Goal: Check status: Check status

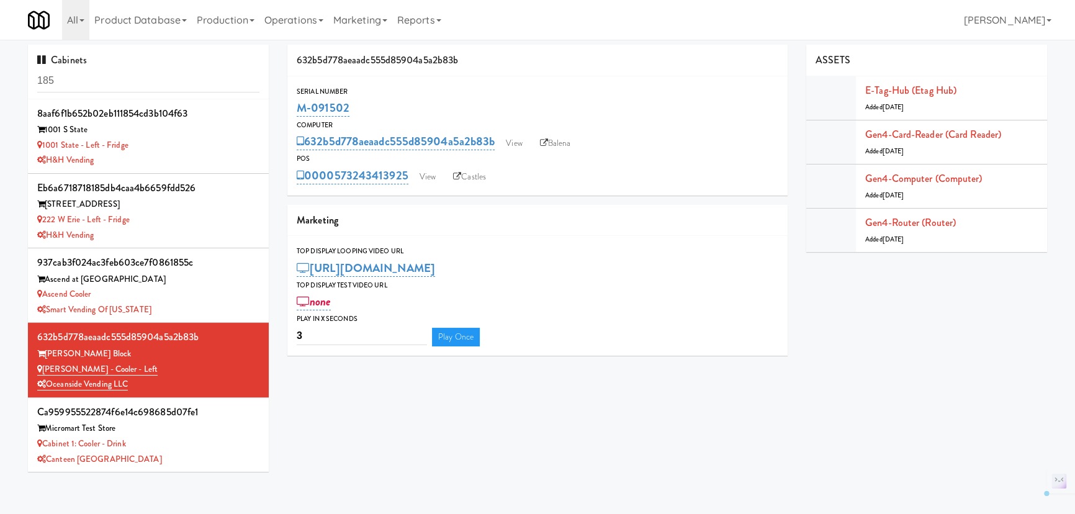
drag, startPoint x: 343, startPoint y: 112, endPoint x: 279, endPoint y: 112, distance: 63.3
click at [279, 112] on div "632b5d778aeaadc555d85904a5a2b83b Serial Number M-091502 Computer 632b5d778aeaad…" at bounding box center [537, 205] width 519 height 320
copy link "M-091502"
click at [83, 78] on input "185" at bounding box center [148, 81] width 222 height 23
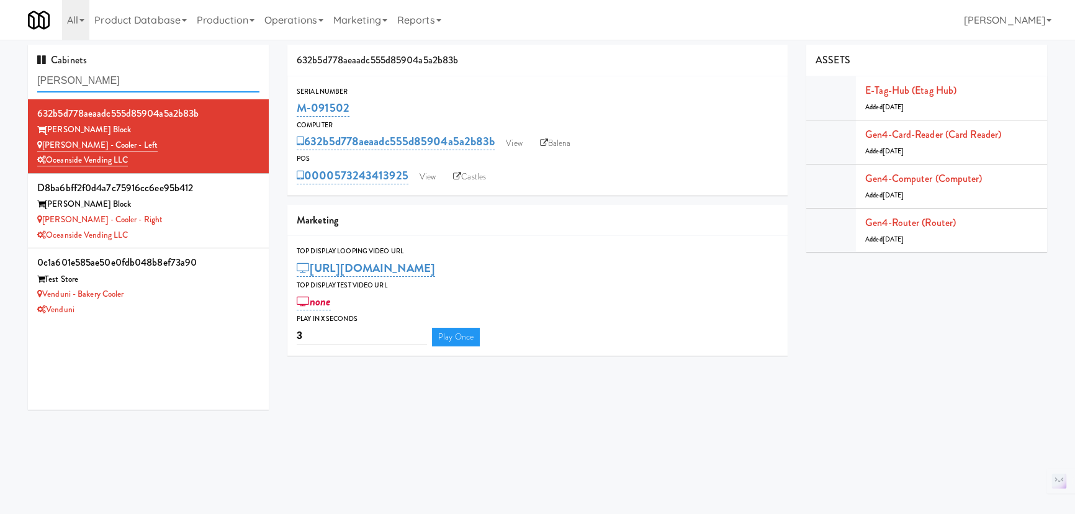
type input "[PERSON_NAME]"
click at [202, 215] on div "[PERSON_NAME] - Cooler - Right" at bounding box center [148, 220] width 222 height 16
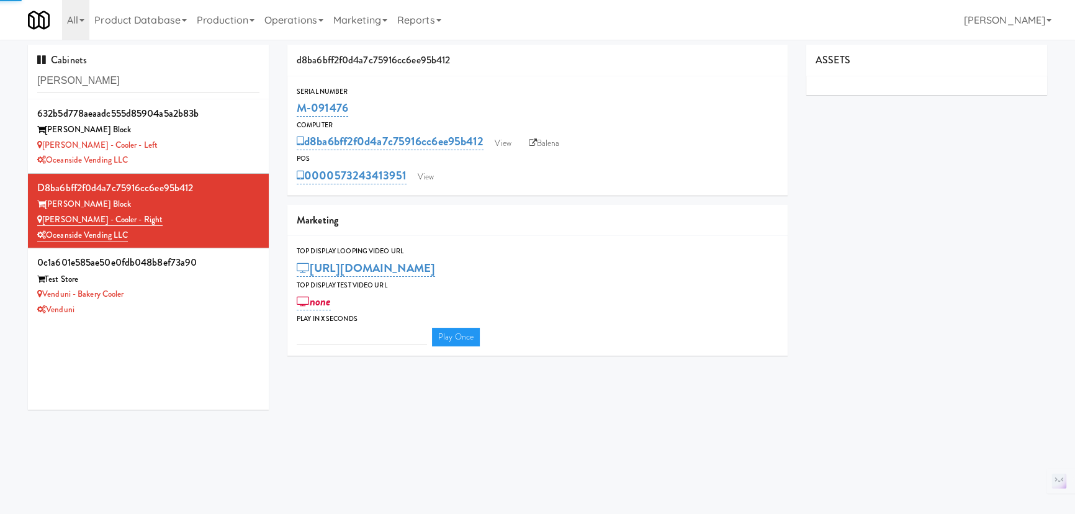
type input "3"
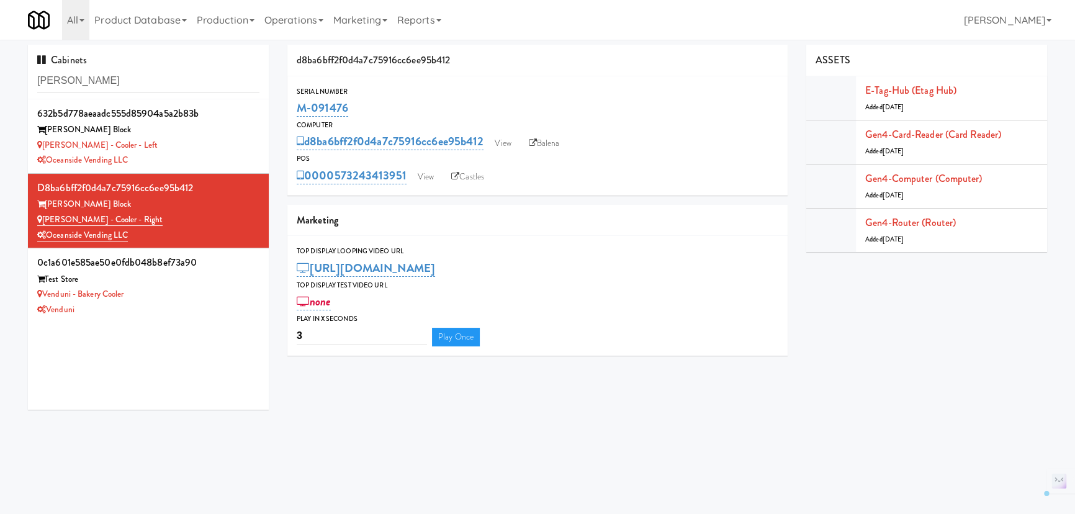
drag, startPoint x: 353, startPoint y: 112, endPoint x: 294, endPoint y: 112, distance: 59.6
click at [294, 112] on div "Serial Number M-091476" at bounding box center [537, 103] width 500 height 34
copy link "M-091476"
click at [151, 87] on input "baker" at bounding box center [148, 81] width 222 height 23
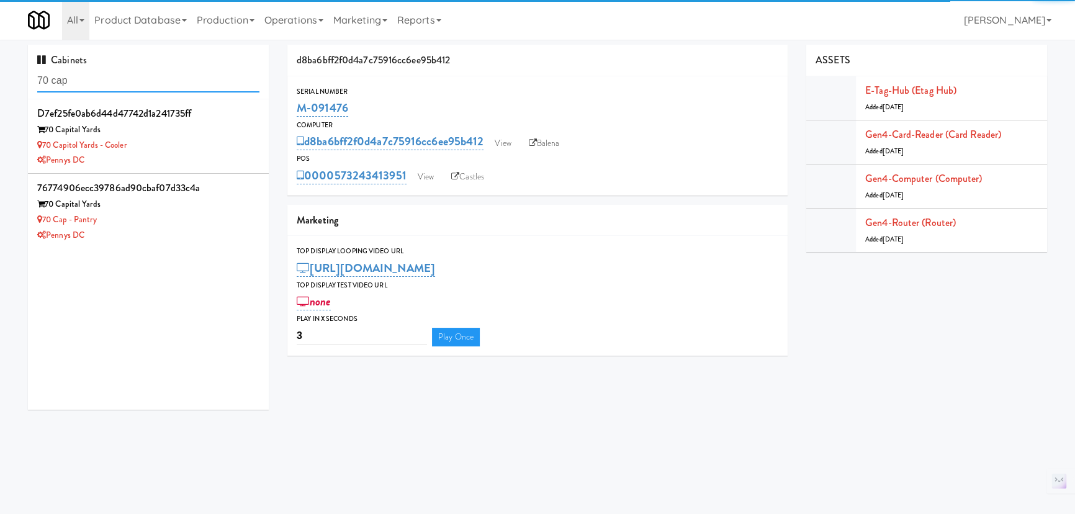
type input "70 cap"
click at [213, 233] on div "Pennys DC" at bounding box center [148, 236] width 222 height 16
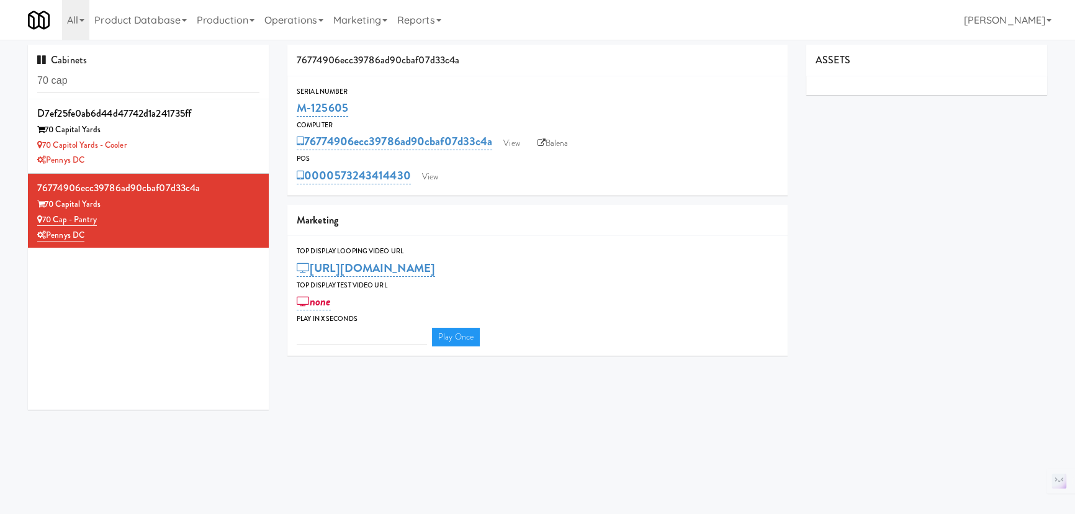
type input "3"
click at [438, 176] on link "View" at bounding box center [430, 177] width 29 height 19
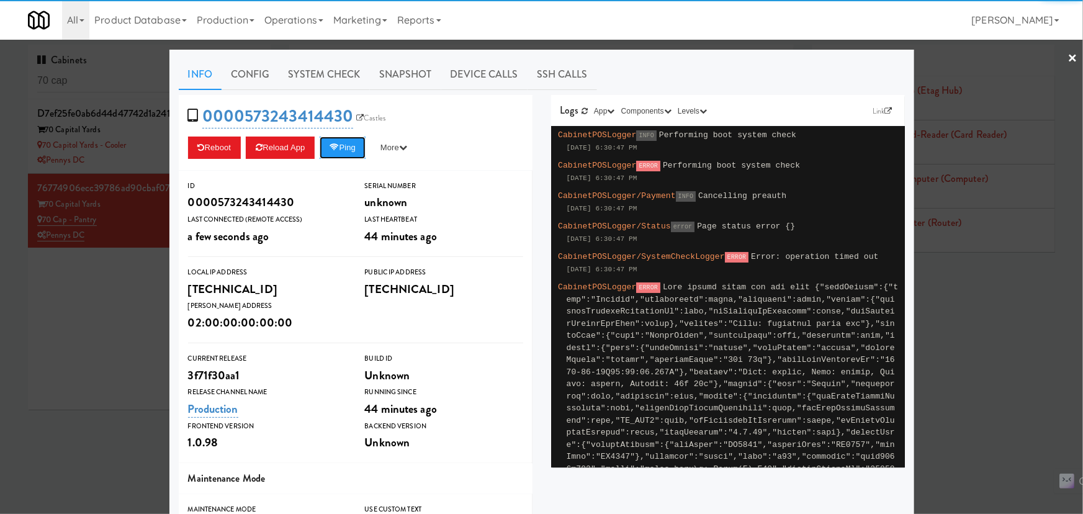
click at [342, 152] on button "Ping" at bounding box center [343, 148] width 46 height 22
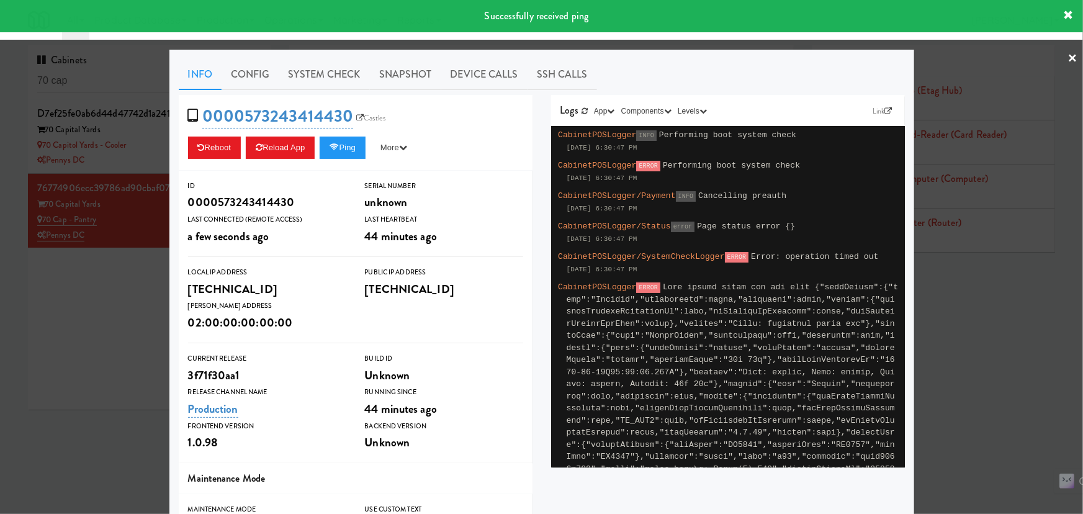
click at [271, 74] on link "Config" at bounding box center [251, 74] width 58 height 31
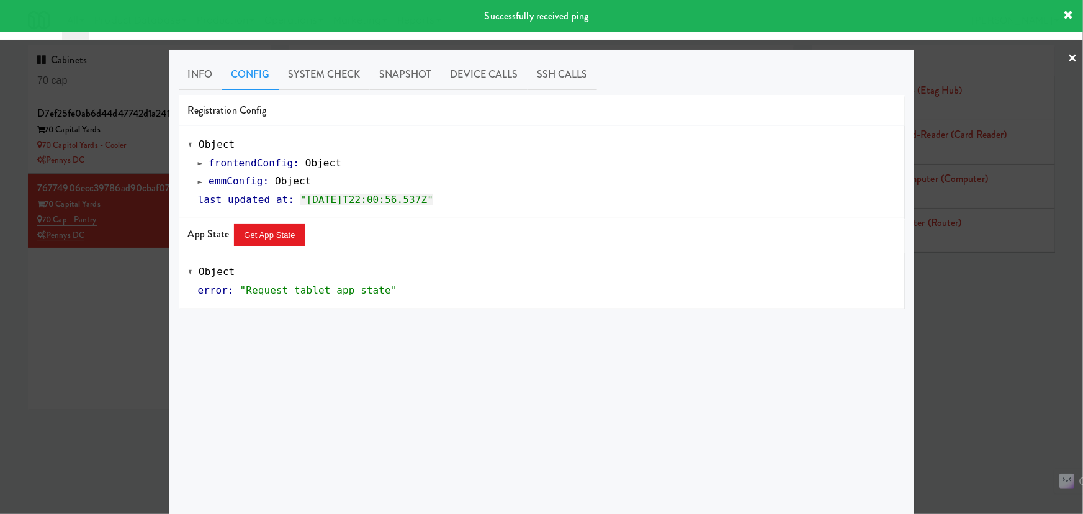
click at [311, 73] on link "System Check" at bounding box center [324, 74] width 91 height 31
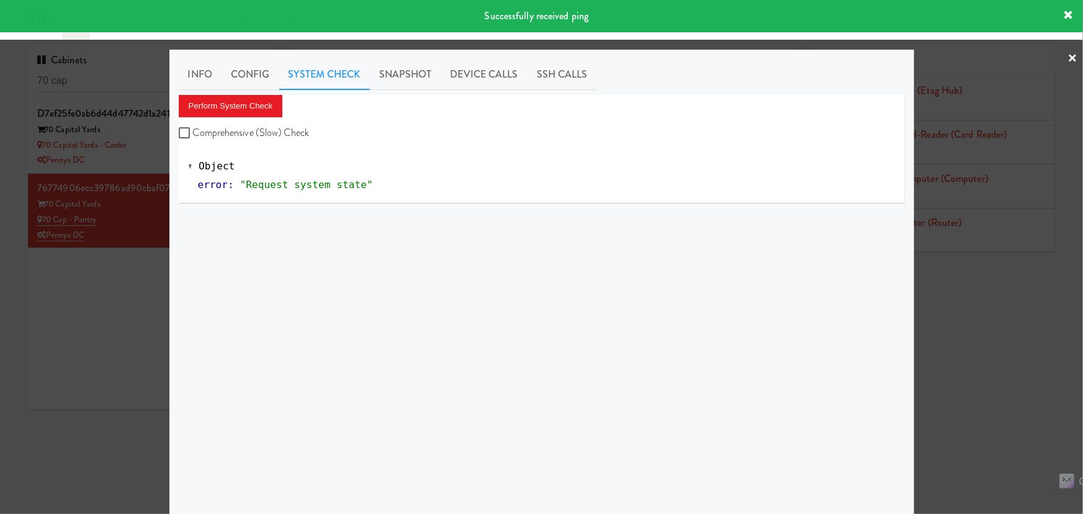
click at [263, 138] on label "Comprehensive (Slow) Check" at bounding box center [244, 133] width 131 height 19
click at [193, 138] on input "Comprehensive (Slow) Check" at bounding box center [186, 134] width 14 height 10
checkbox input "true"
click at [250, 102] on button "Perform System Check" at bounding box center [231, 106] width 104 height 22
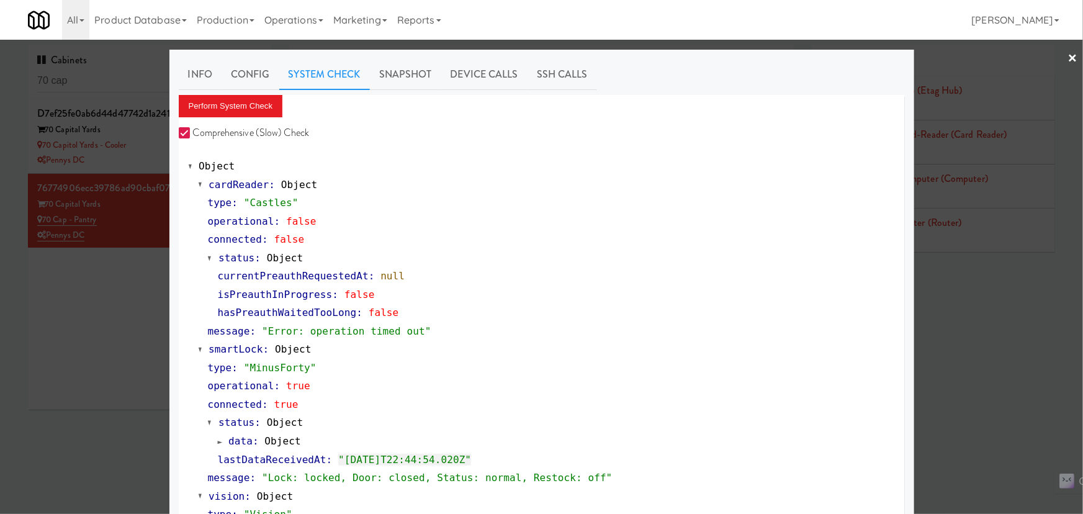
click at [950, 386] on div at bounding box center [541, 257] width 1083 height 514
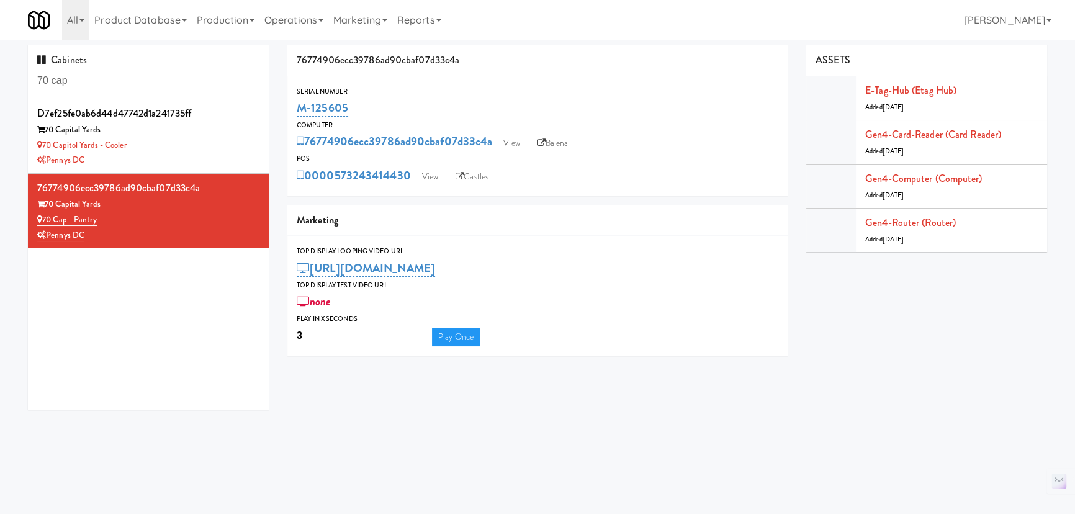
click at [112, 63] on div "Cabinets 70 cap" at bounding box center [148, 72] width 241 height 55
click at [91, 81] on input "70 cap" at bounding box center [148, 81] width 222 height 23
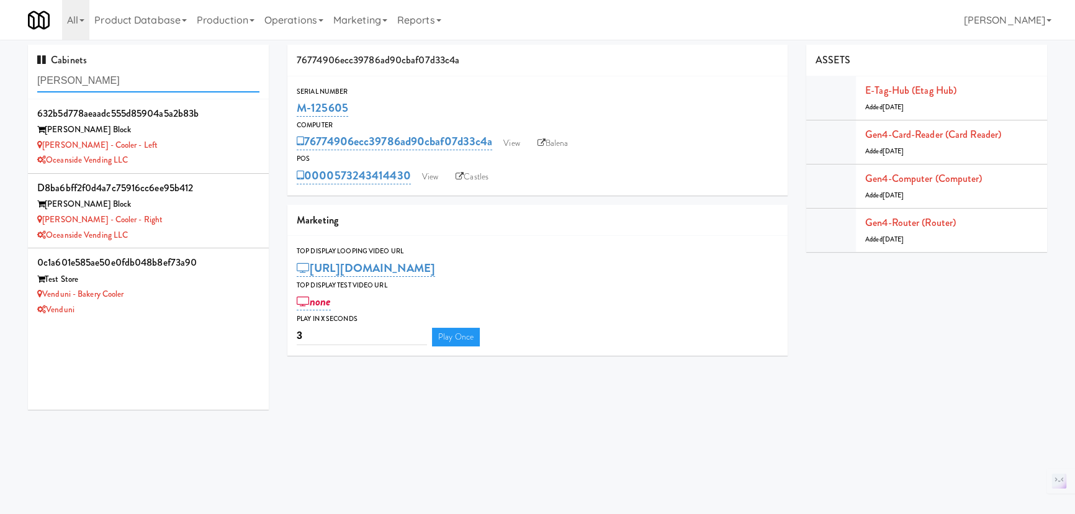
type input "[PERSON_NAME]"
click at [188, 148] on div "[PERSON_NAME] - Cooler - Left" at bounding box center [148, 146] width 222 height 16
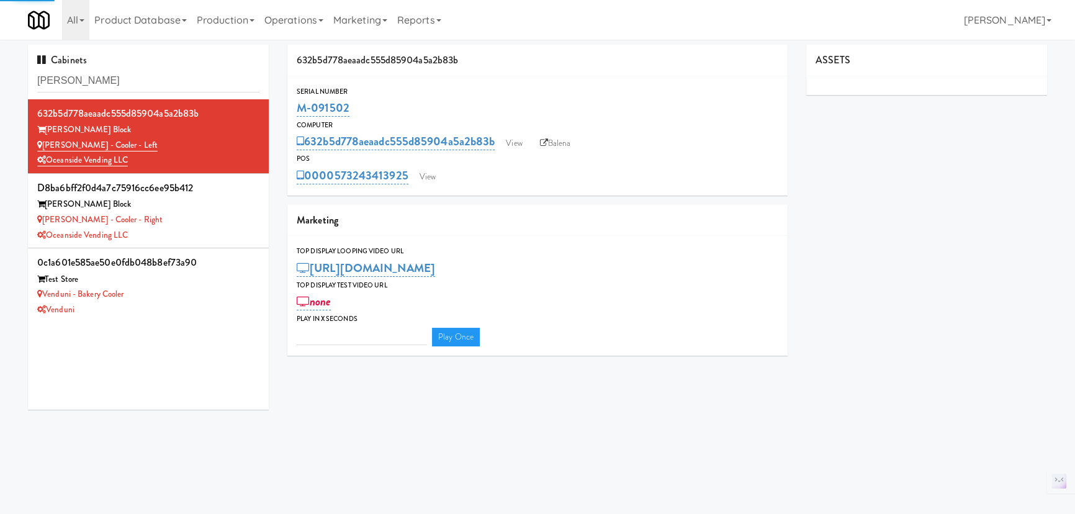
type input "3"
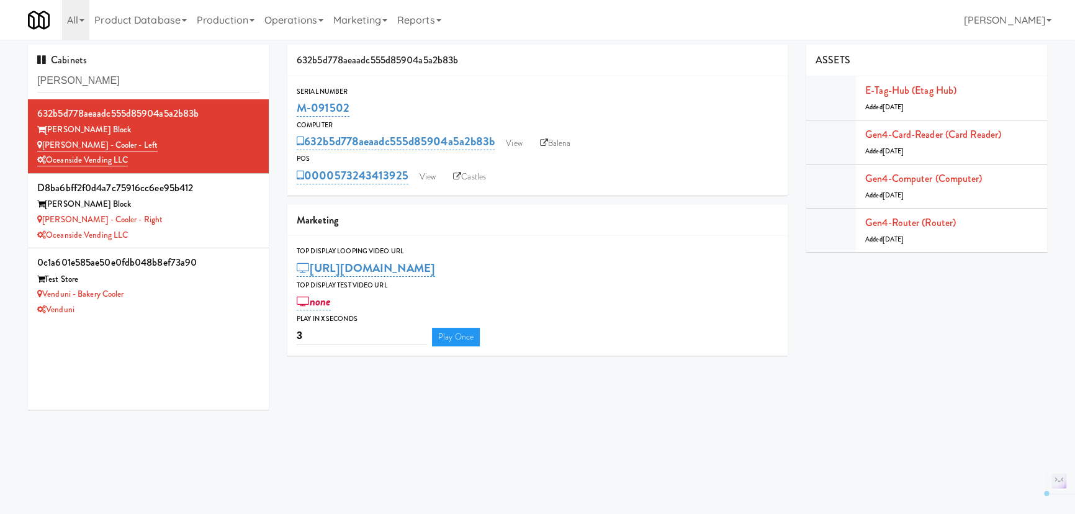
drag, startPoint x: 389, startPoint y: 112, endPoint x: 289, endPoint y: 117, distance: 100.1
click at [289, 117] on div "Serial Number M-091502" at bounding box center [537, 103] width 500 height 34
copy link "M-091502"
click at [209, 217] on div "[PERSON_NAME] - Cooler - Right" at bounding box center [148, 220] width 222 height 16
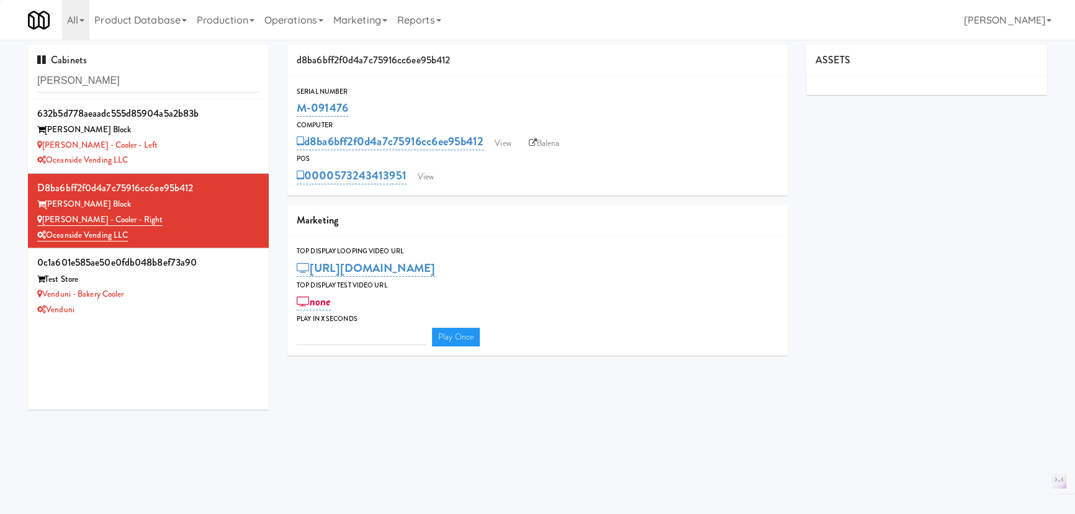
type input "3"
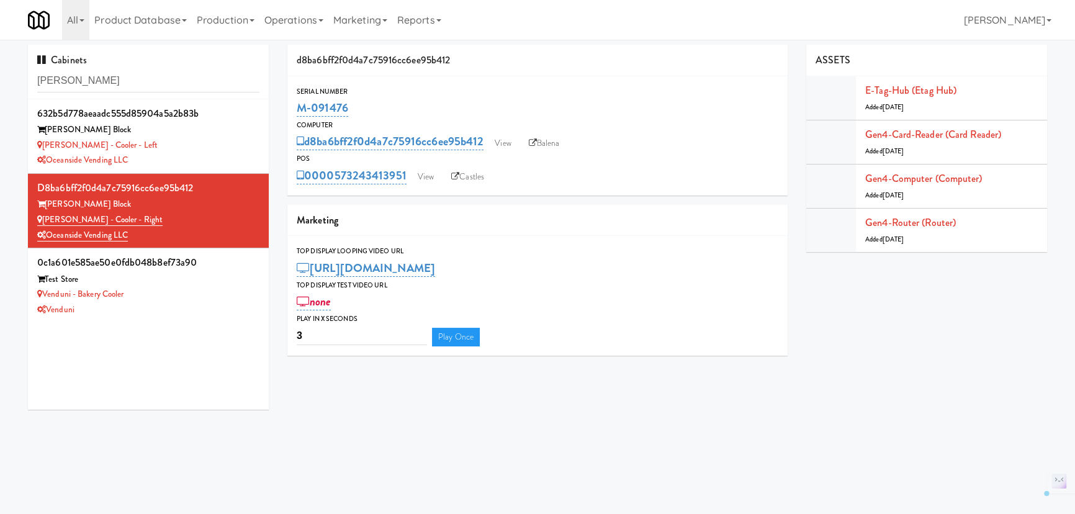
drag, startPoint x: 354, startPoint y: 102, endPoint x: 293, endPoint y: 111, distance: 62.0
click at [293, 111] on div "Serial Number M-091476" at bounding box center [537, 103] width 500 height 34
copy link "M-091476"
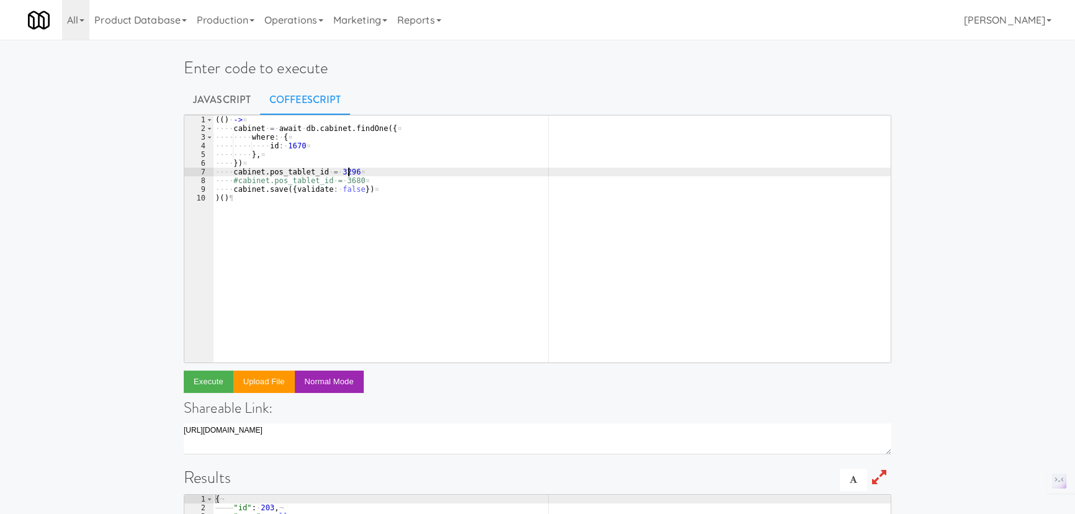
scroll to position [0, 10]
